Goal: Task Accomplishment & Management: Use online tool/utility

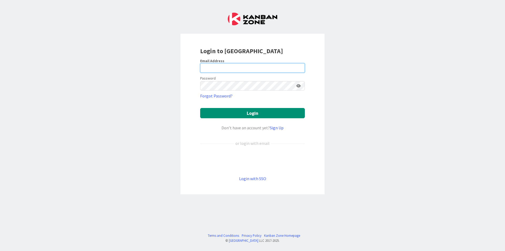
click at [276, 67] on input "email" at bounding box center [252, 67] width 105 height 9
type input "[EMAIL_ADDRESS][DOMAIN_NAME]"
click at [200, 108] on button "Login" at bounding box center [252, 113] width 105 height 10
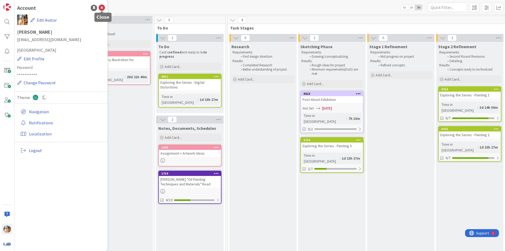
click at [103, 10] on icon at bounding box center [102, 8] width 6 height 6
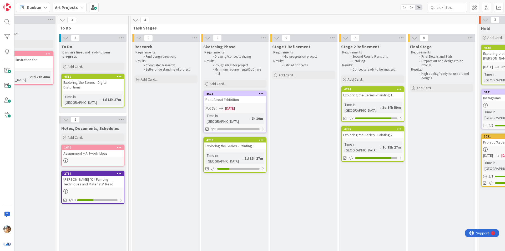
scroll to position [0, 97]
click at [80, 8] on icon at bounding box center [82, 7] width 4 height 4
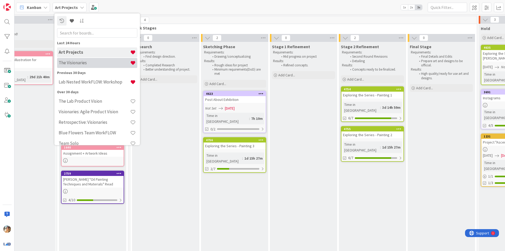
click at [115, 65] on h4 "The Visionaries" at bounding box center [95, 62] width 72 height 5
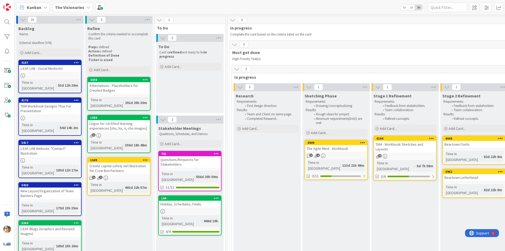
click at [398, 148] on div "TAM - Workbook Sketches and Layouts" at bounding box center [405, 147] width 62 height 12
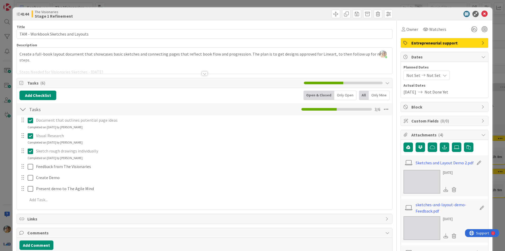
click at [136, 68] on div at bounding box center [205, 66] width 376 height 13
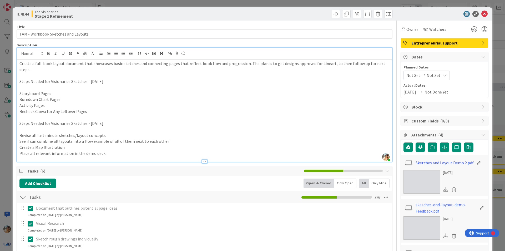
click at [393, 124] on div "Title 35 / 128 TAM - Workbook Sketches and Layouts Description [PERSON_NAME] jo…" at bounding box center [253, 191] width 472 height 340
drag, startPoint x: 106, startPoint y: 131, endPoint x: 19, endPoint y: 129, distance: 87.2
click at [19, 129] on div "Create a full-book layout document that showcases basic sketches and connecting…" at bounding box center [205, 110] width 376 height 102
click at [21, 132] on p "Revise all last minute sketches/layout concepts" at bounding box center [204, 135] width 370 height 6
click at [115, 132] on p "Revise all last minute sketches/layout concepts" at bounding box center [204, 135] width 370 height 6
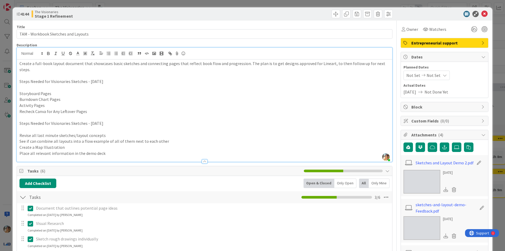
drag, startPoint x: 64, startPoint y: 143, endPoint x: 73, endPoint y: 143, distance: 9.5
click at [73, 144] on p "Create a Map Illustration" at bounding box center [204, 147] width 370 height 6
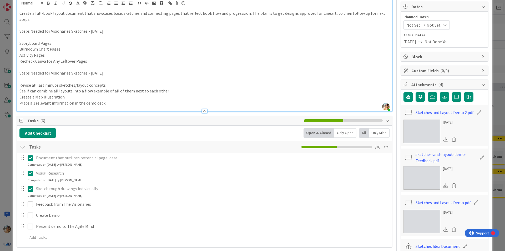
scroll to position [53, 0]
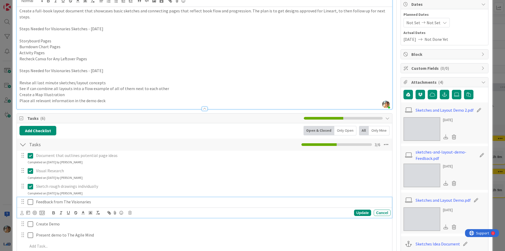
click at [29, 199] on icon at bounding box center [31, 202] width 6 height 6
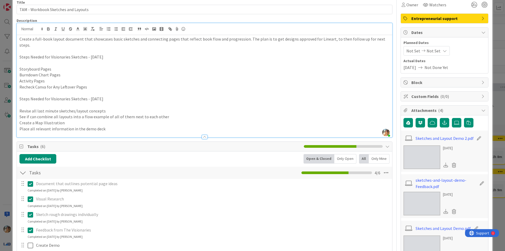
scroll to position [0, 0]
